Goal: Information Seeking & Learning: Learn about a topic

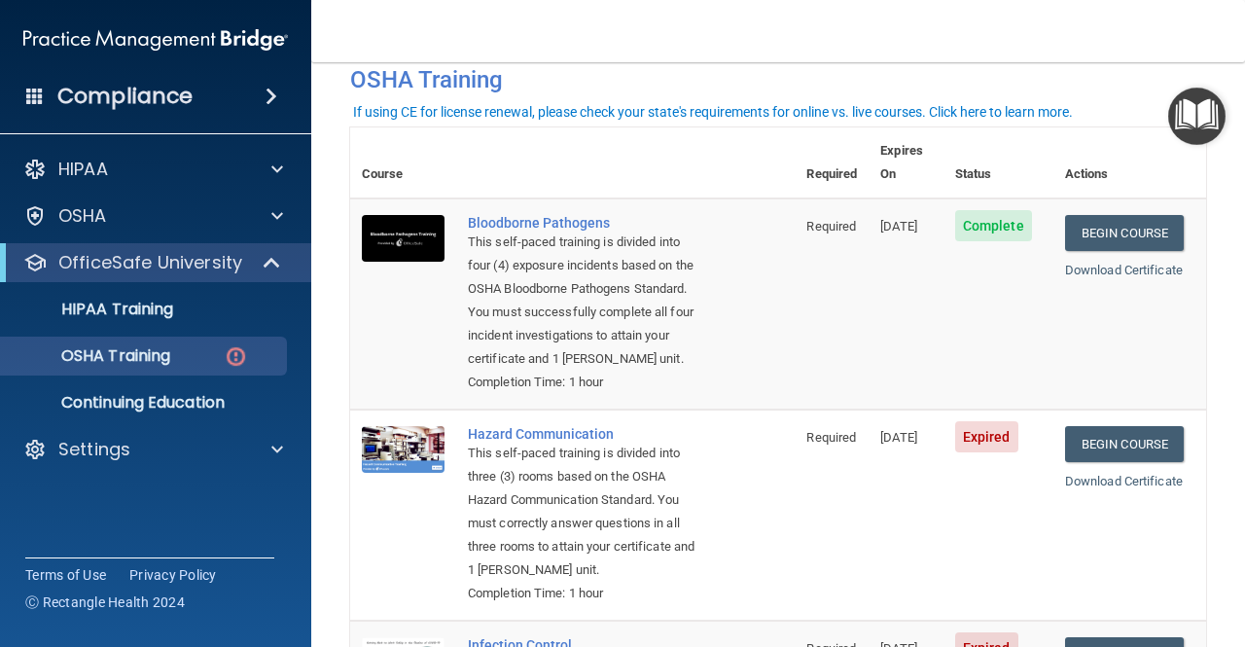
scroll to position [195, 0]
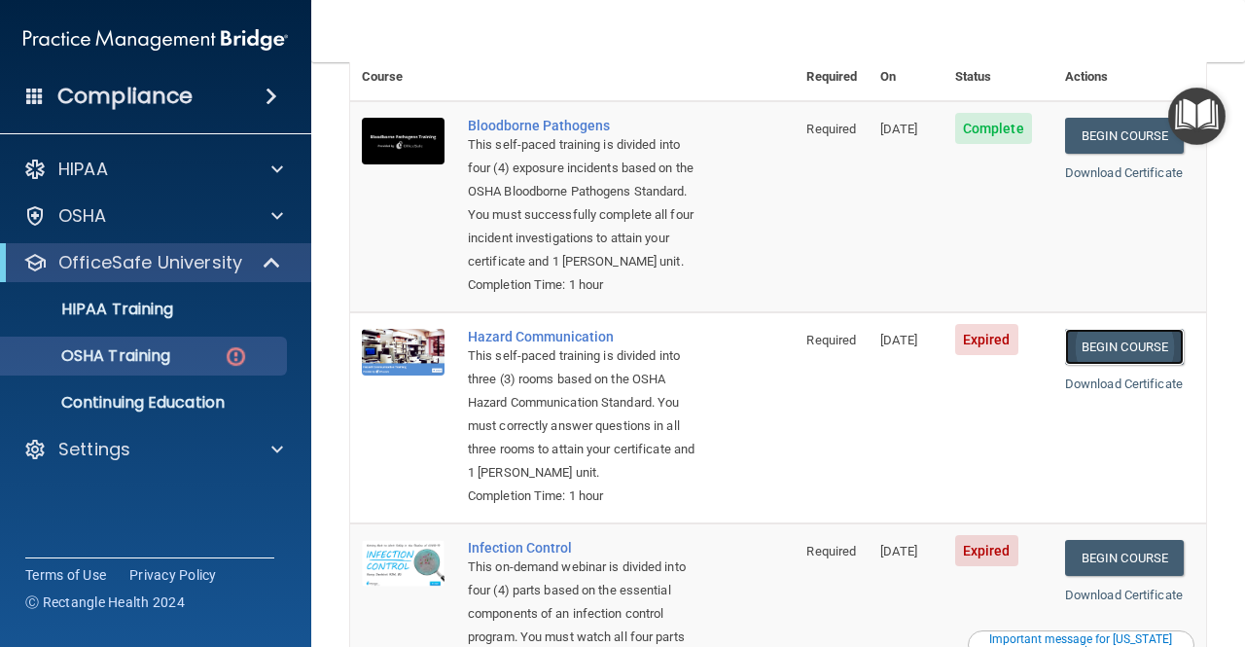
click at [1120, 337] on link "Begin Course" at bounding box center [1124, 347] width 119 height 36
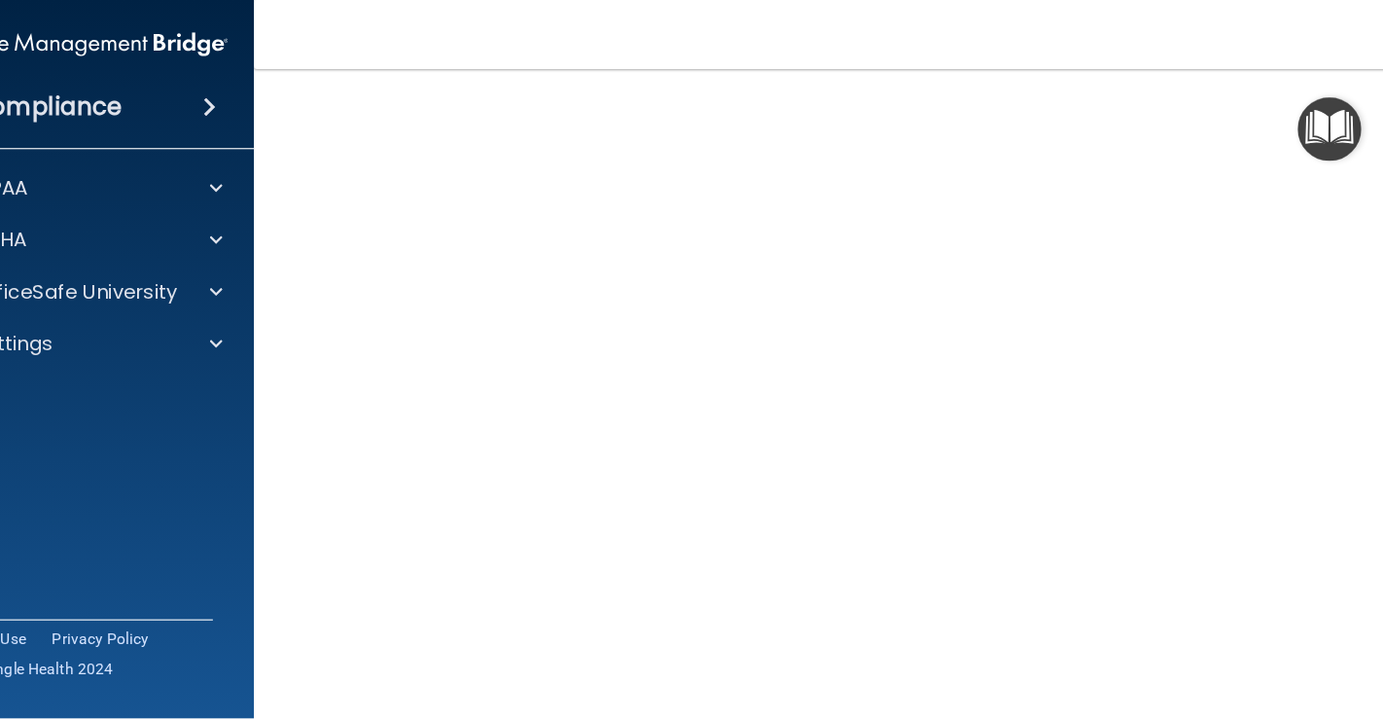
scroll to position [84, 0]
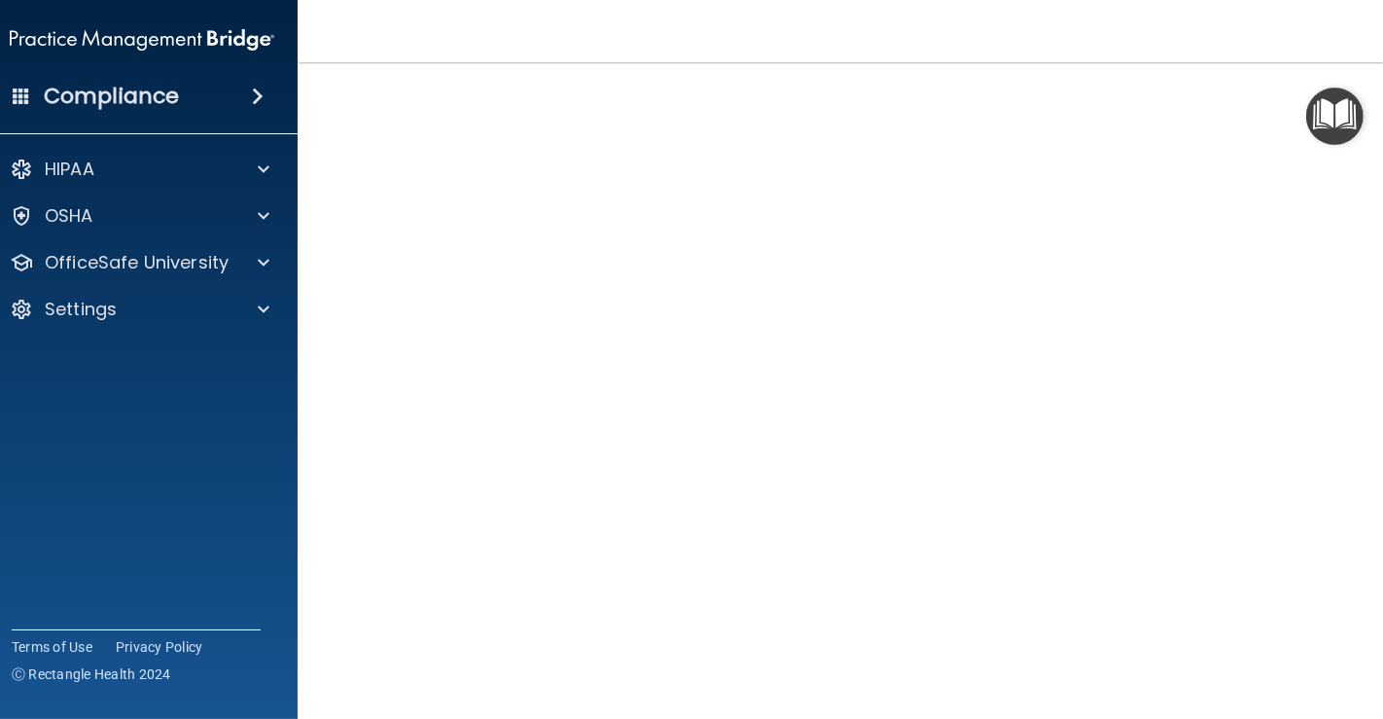
drag, startPoint x: 412, startPoint y: 38, endPoint x: 58, endPoint y: 346, distance: 469.5
click at [58, 346] on accordion "HIPAA Documents and Policies Report an Incident Business Associates Emergency P…" at bounding box center [142, 304] width 312 height 325
